Goal: Navigation & Orientation: Find specific page/section

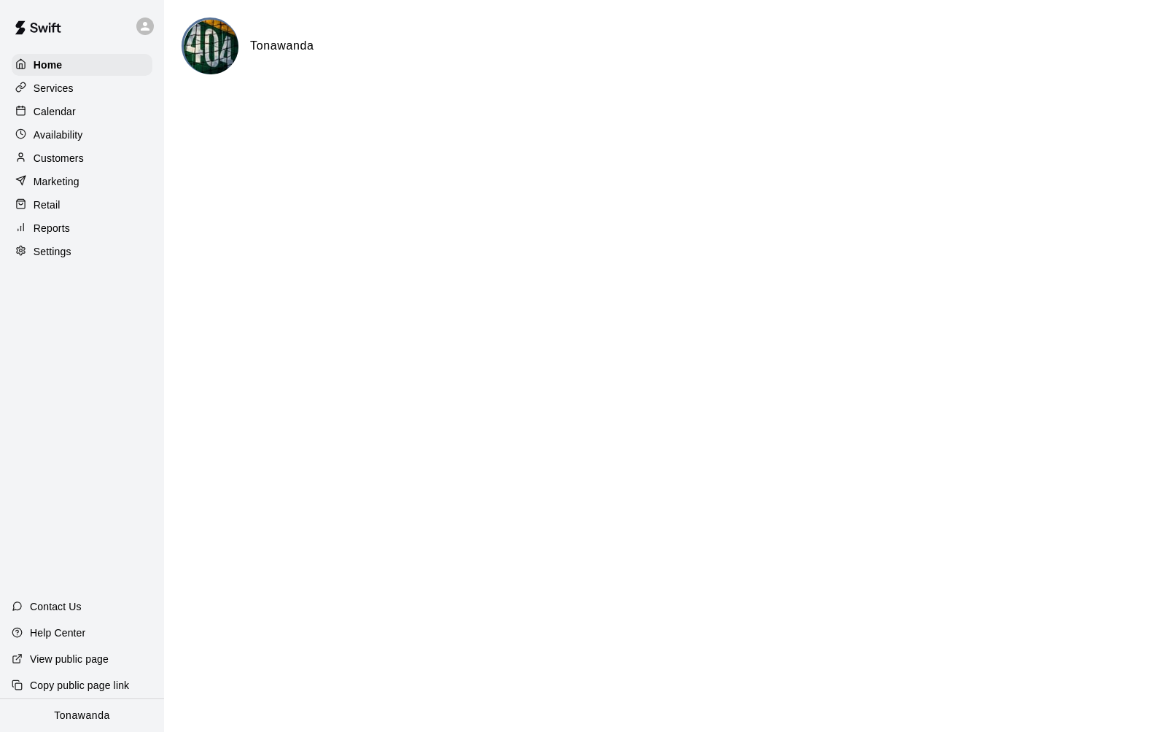
click at [71, 107] on p "Calendar" at bounding box center [55, 111] width 42 height 15
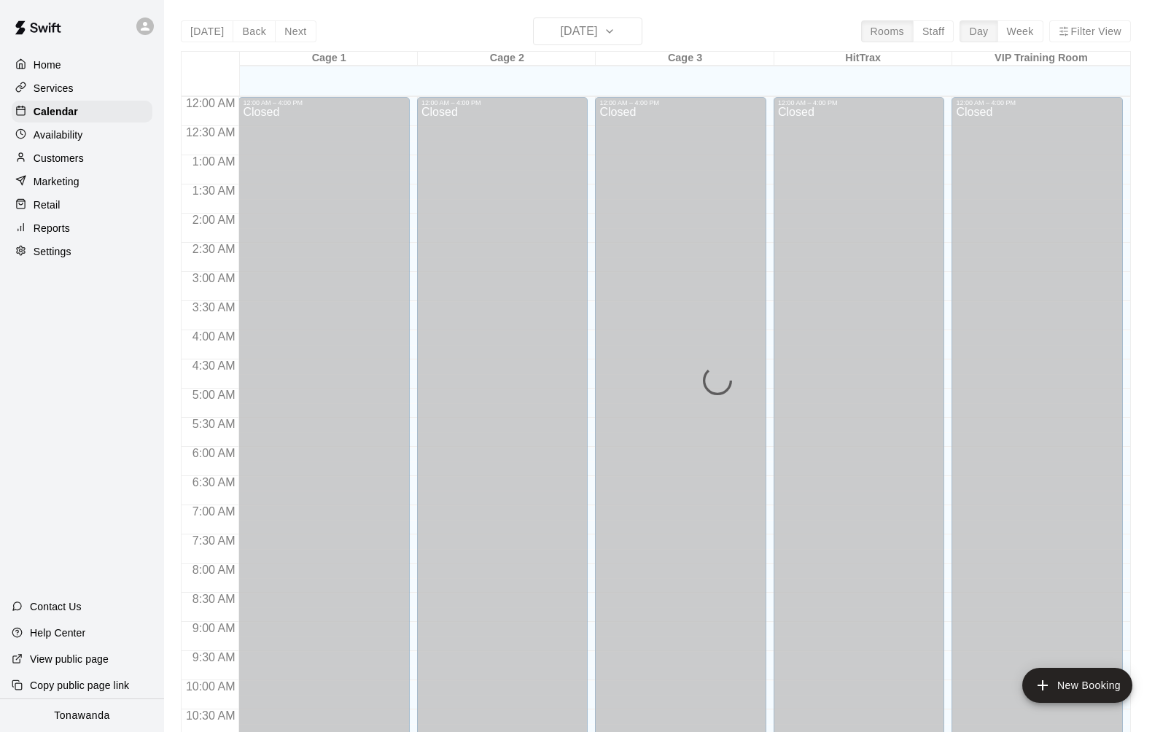
scroll to position [636, 0]
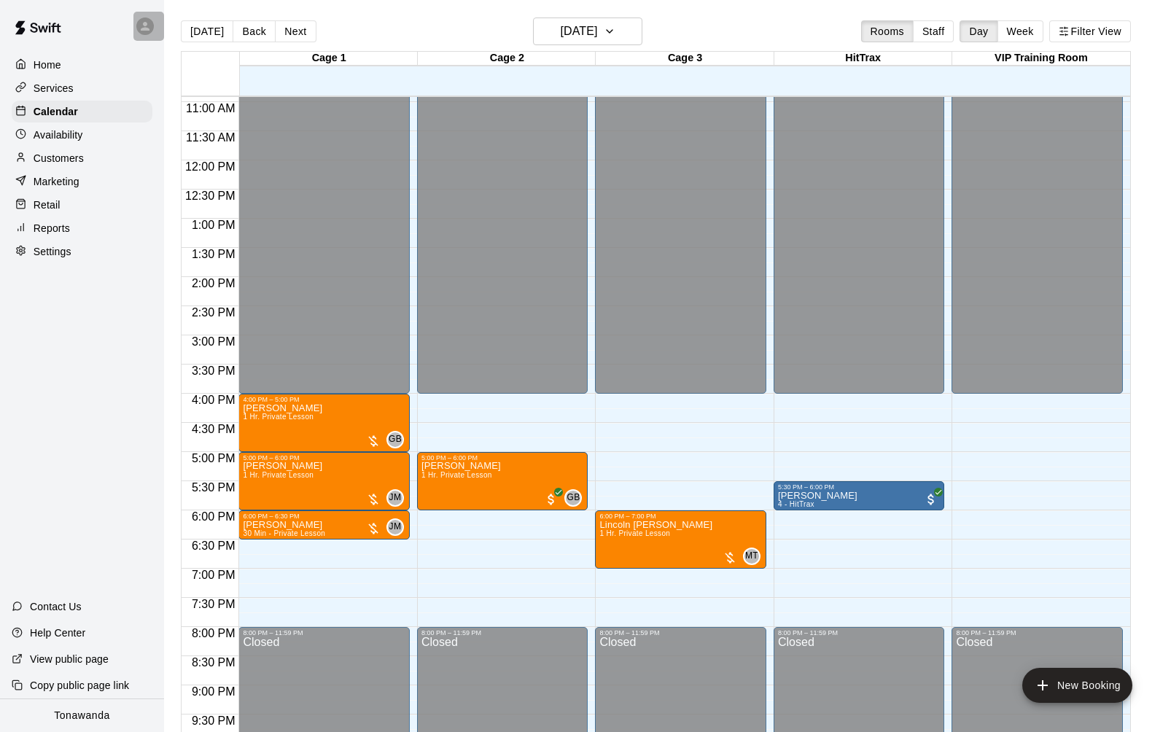
click at [147, 32] on icon at bounding box center [145, 26] width 13 height 13
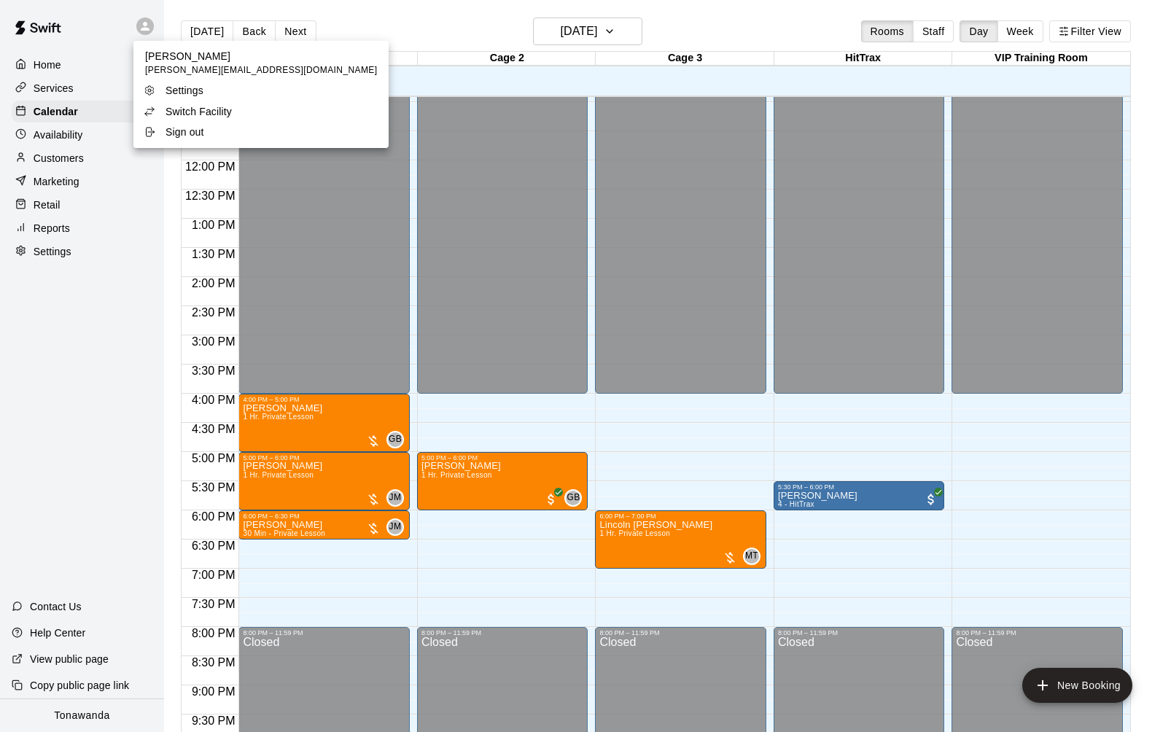
click at [207, 114] on p "Switch Facility" at bounding box center [198, 111] width 66 height 15
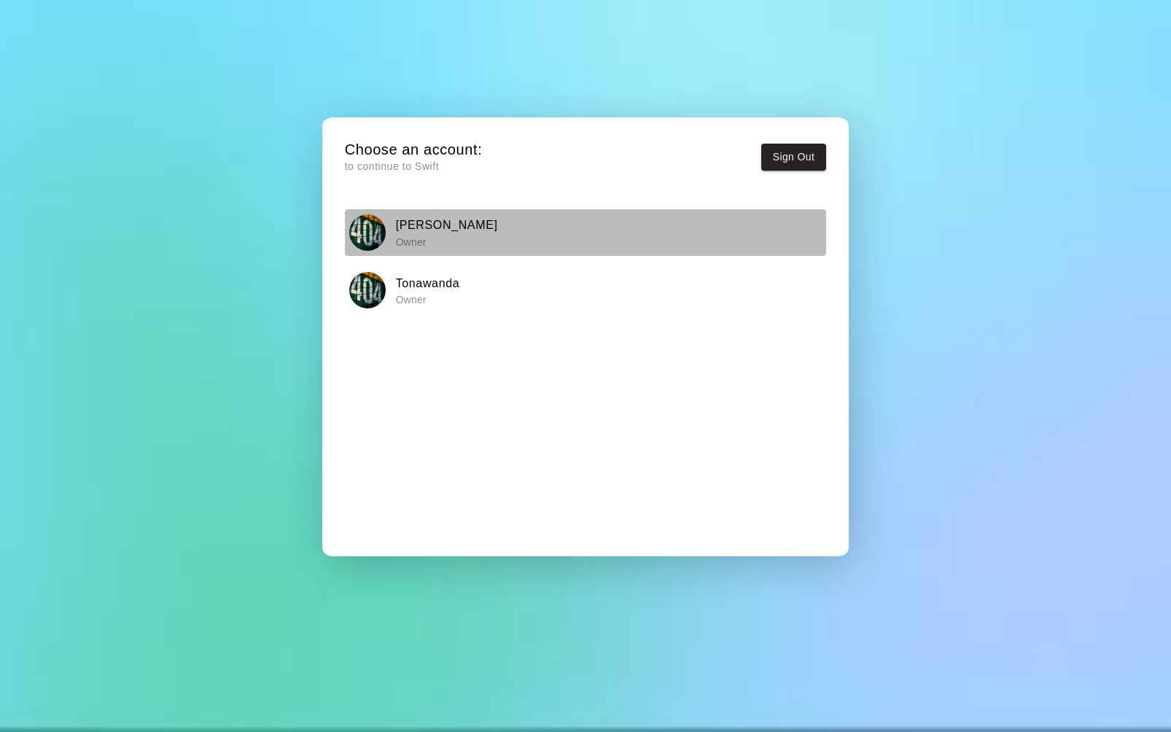
click at [378, 225] on img "button" at bounding box center [367, 232] width 36 height 36
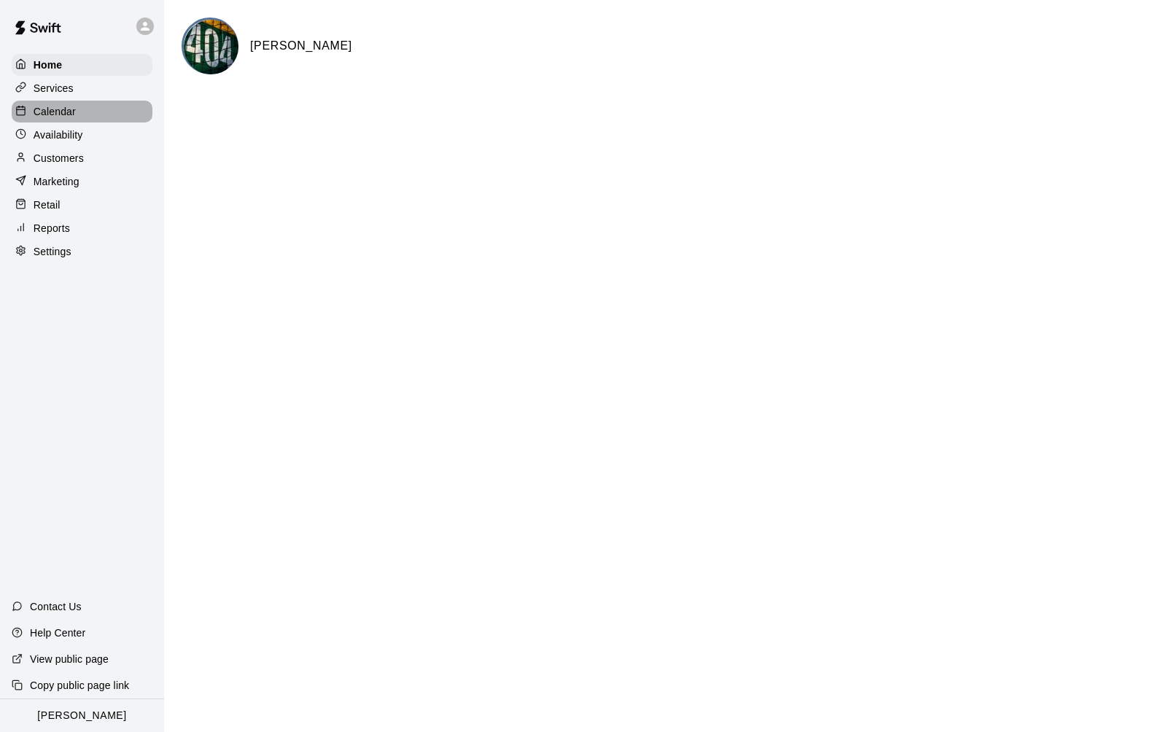
click at [73, 116] on p "Calendar" at bounding box center [55, 111] width 42 height 15
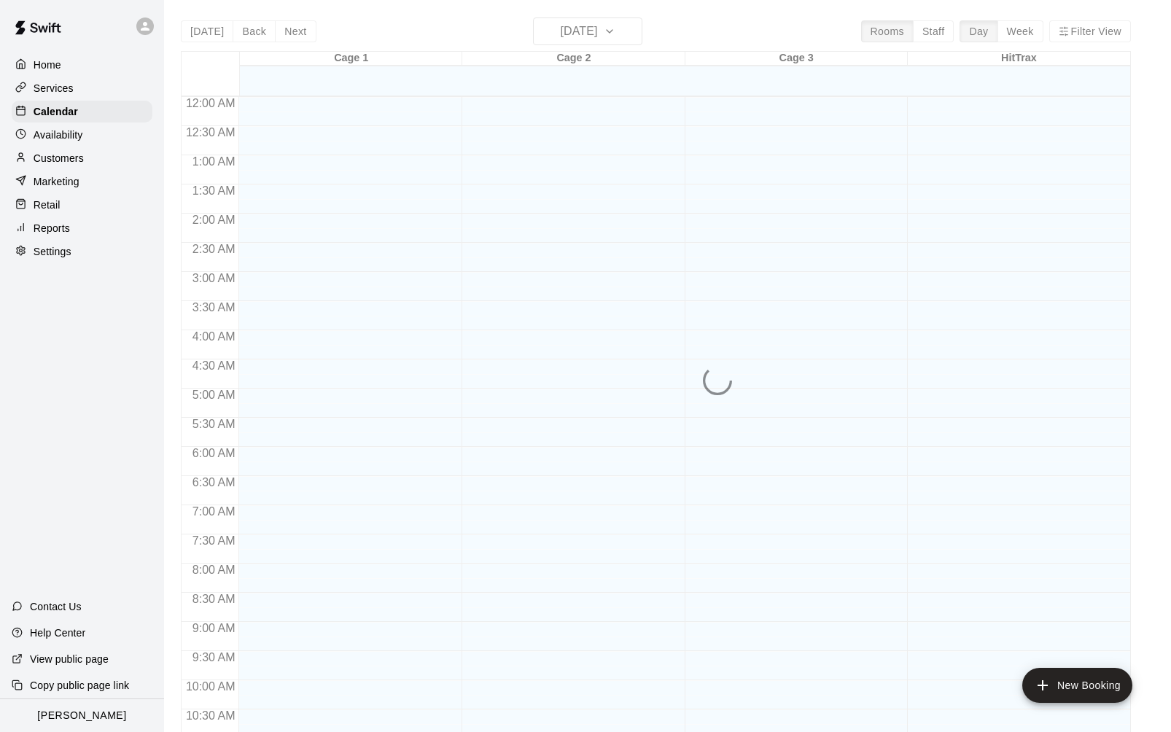
scroll to position [637, 0]
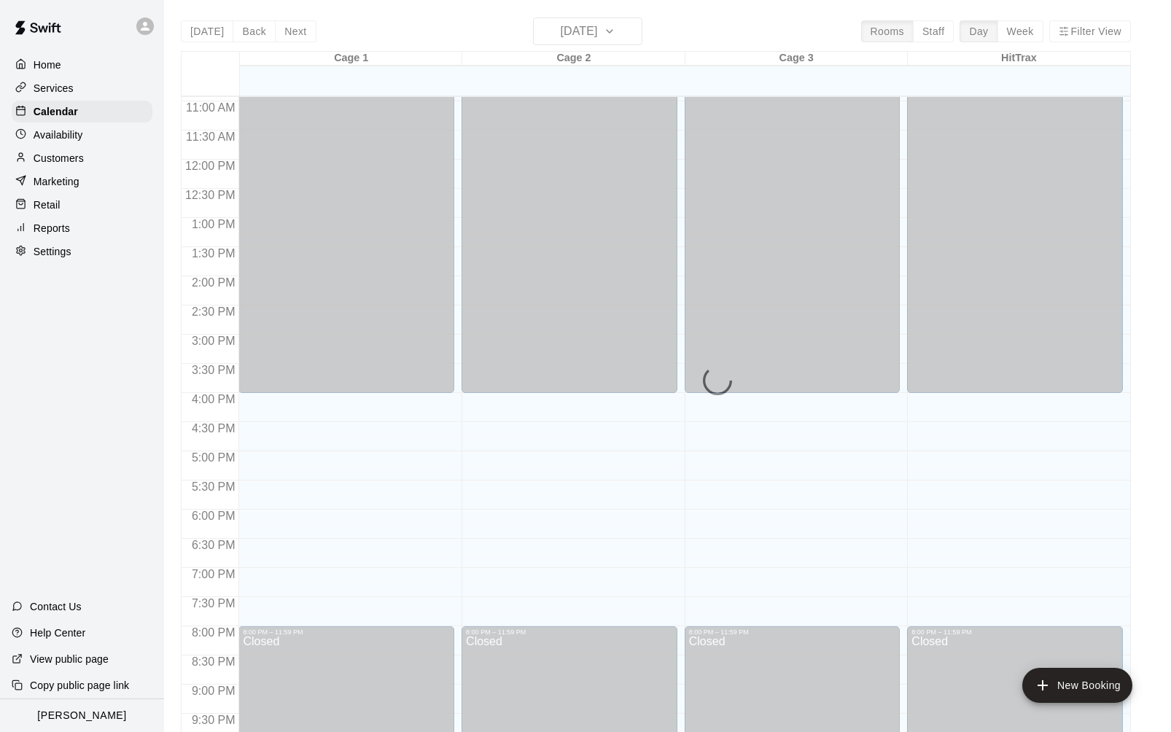
click at [577, 35] on div "[DATE] Back [DATE][DATE] Rooms Staff Day Week Filter View Cage 1 11 Thu Cage 2 …" at bounding box center [656, 383] width 950 height 732
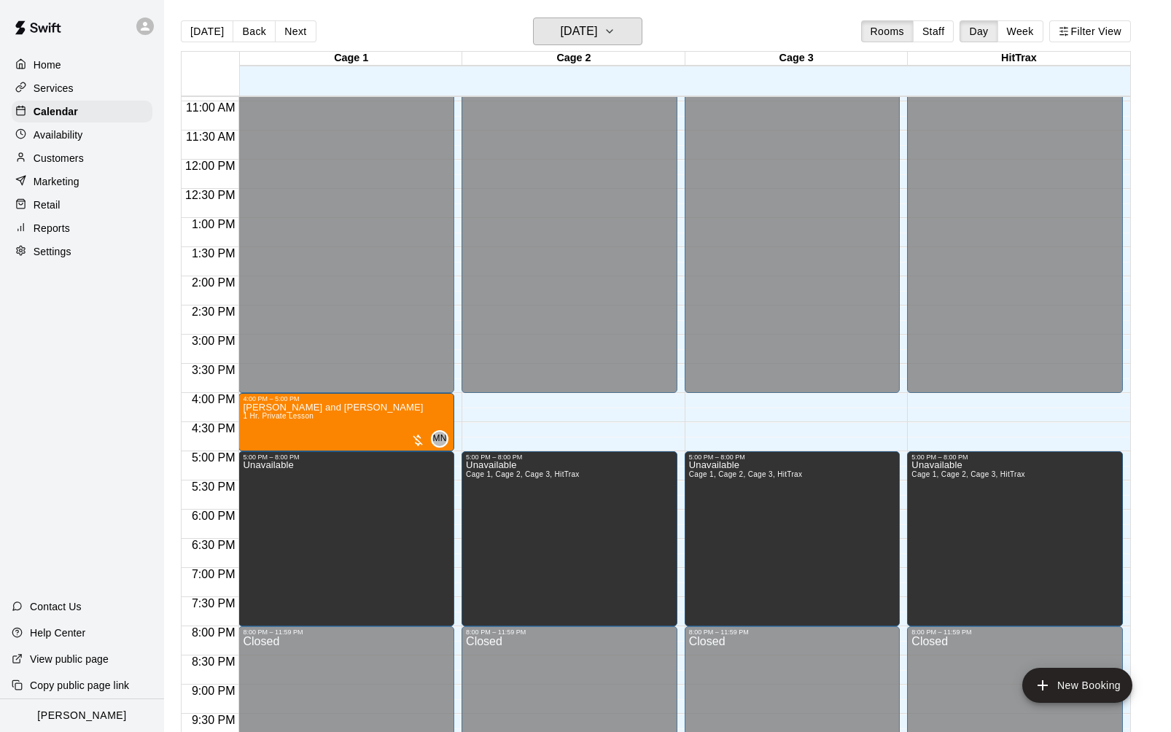
click at [577, 35] on h6 "[DATE]" at bounding box center [578, 31] width 37 height 20
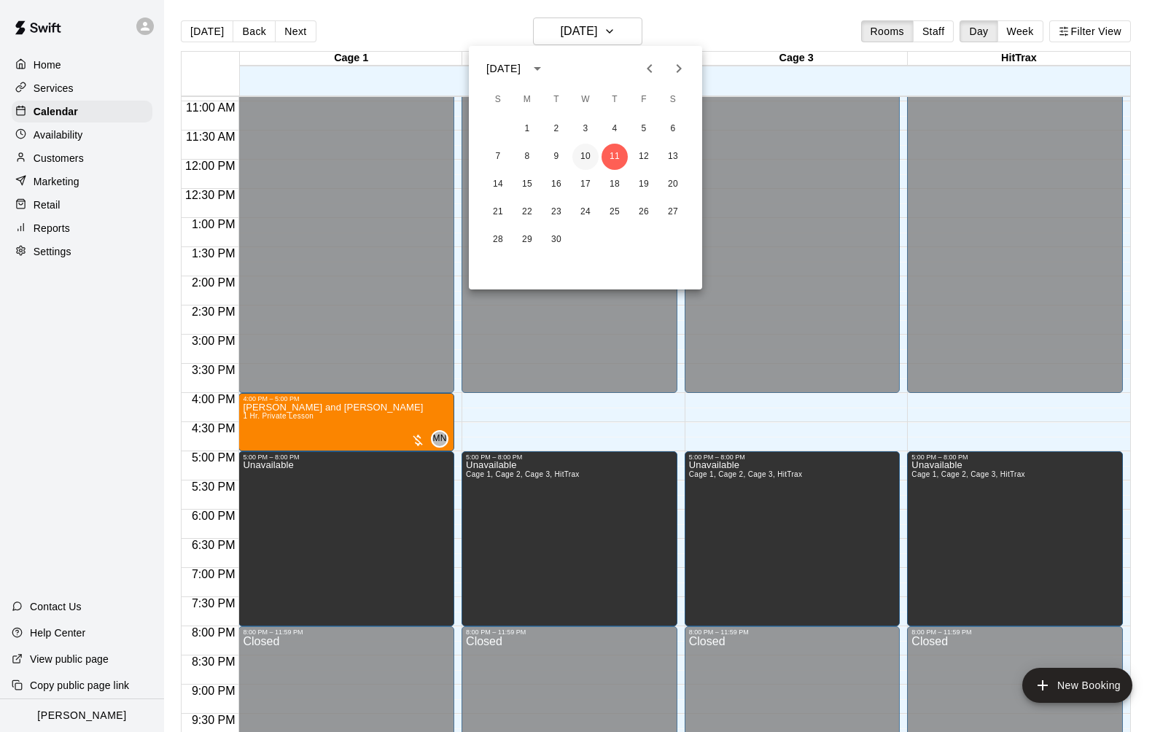
click at [587, 157] on button "10" at bounding box center [585, 157] width 26 height 26
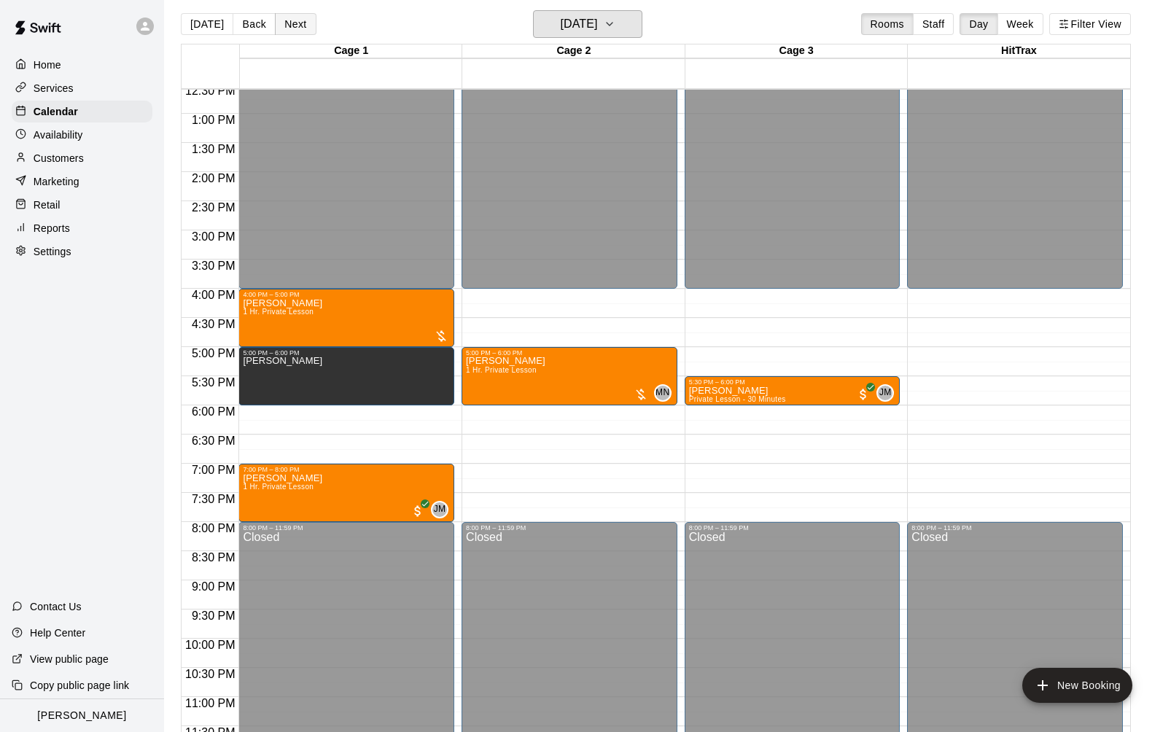
scroll to position [8, 0]
